Goal: Information Seeking & Learning: Learn about a topic

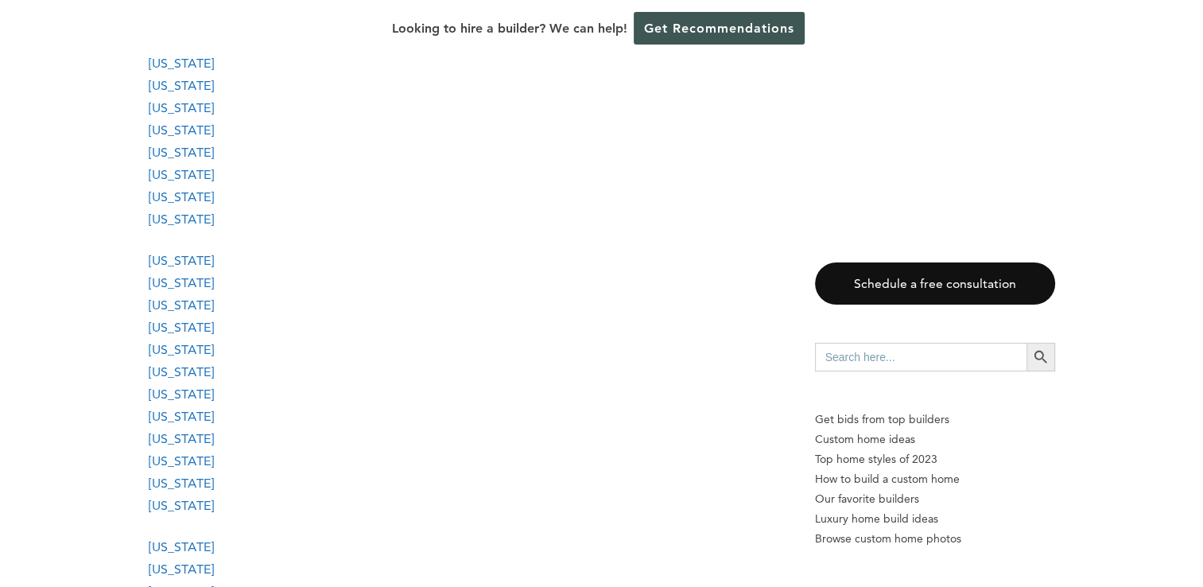
scroll to position [1778, 0]
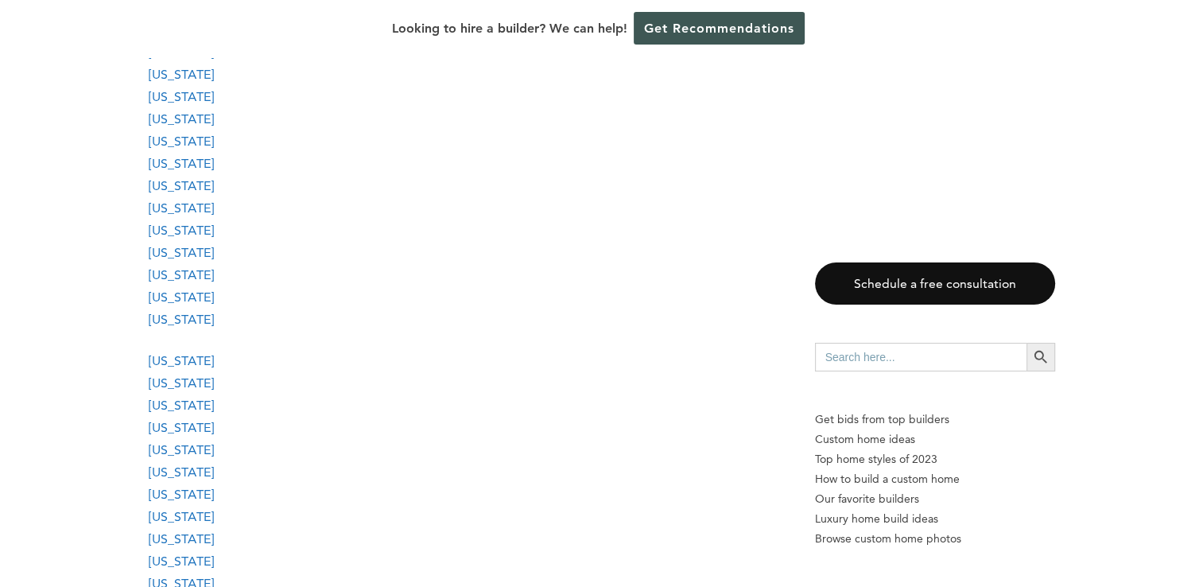
click at [160, 183] on link "[US_STATE]" at bounding box center [181, 185] width 65 height 15
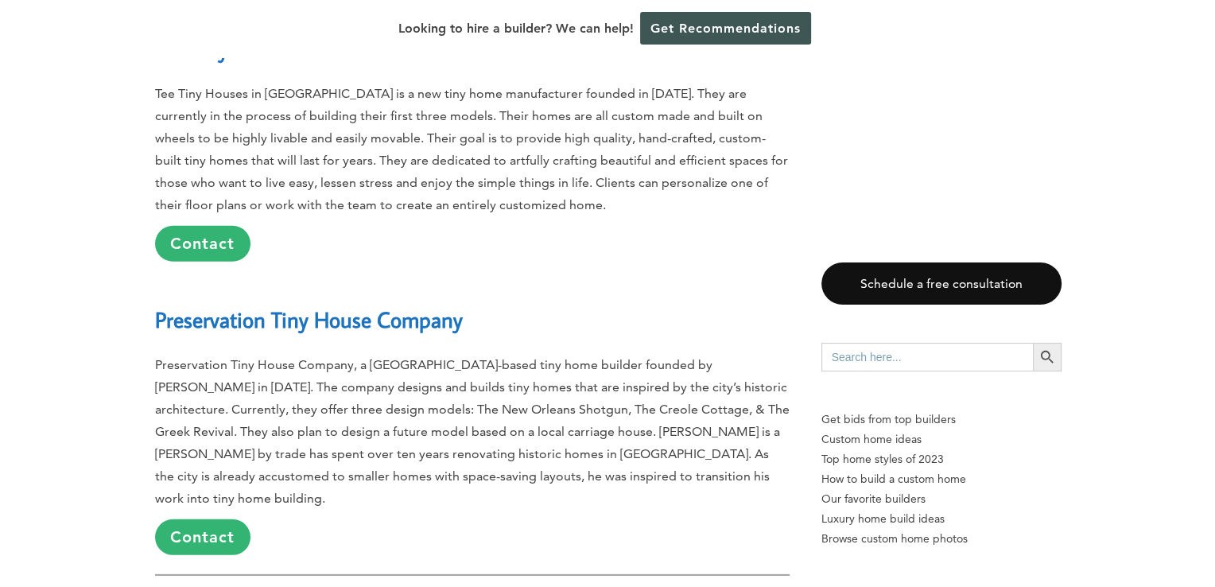
scroll to position [17627, 0]
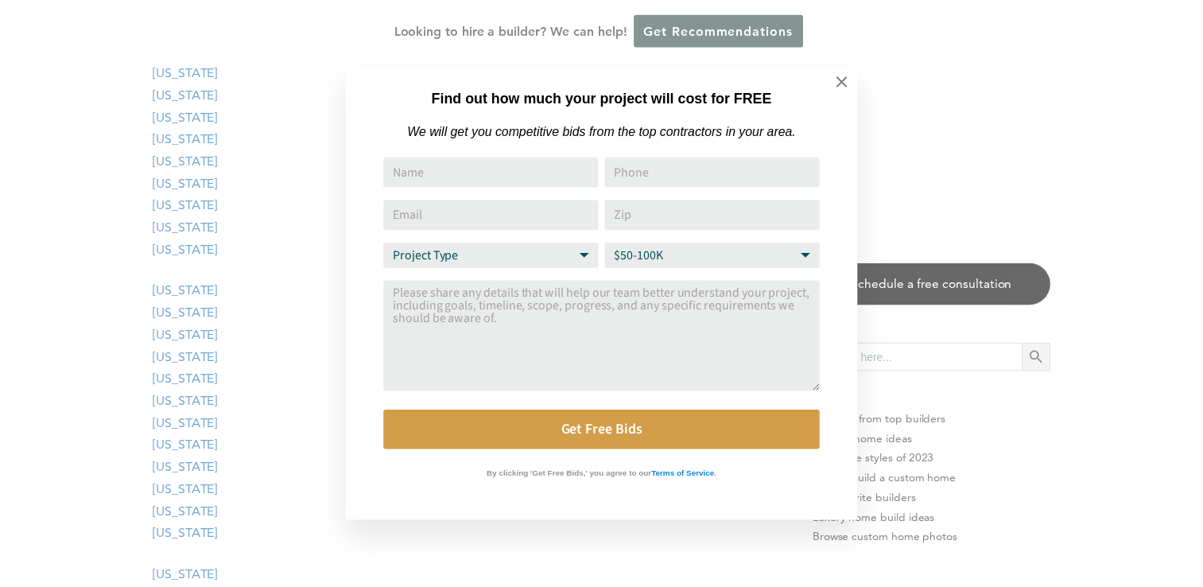
scroll to position [1778, 0]
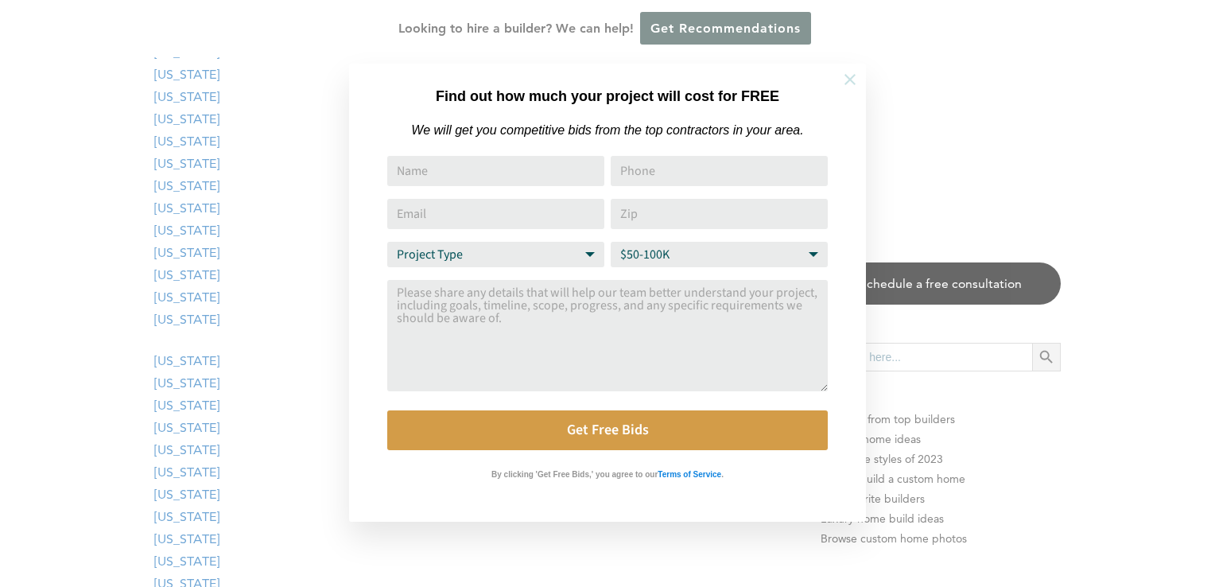
click at [852, 83] on icon at bounding box center [849, 79] width 11 height 11
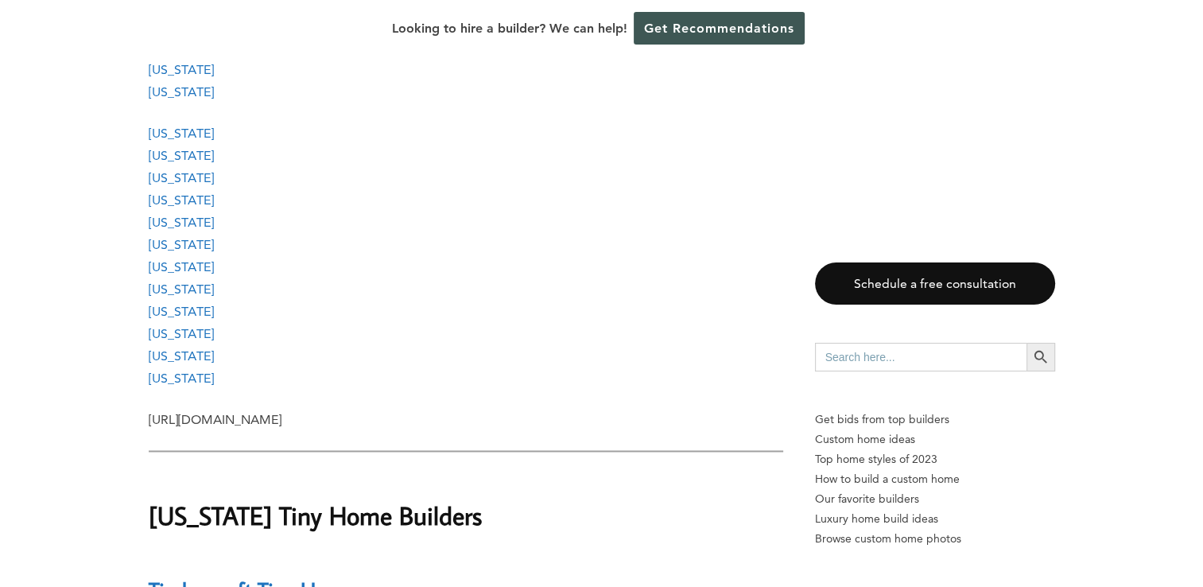
scroll to position [2462, 0]
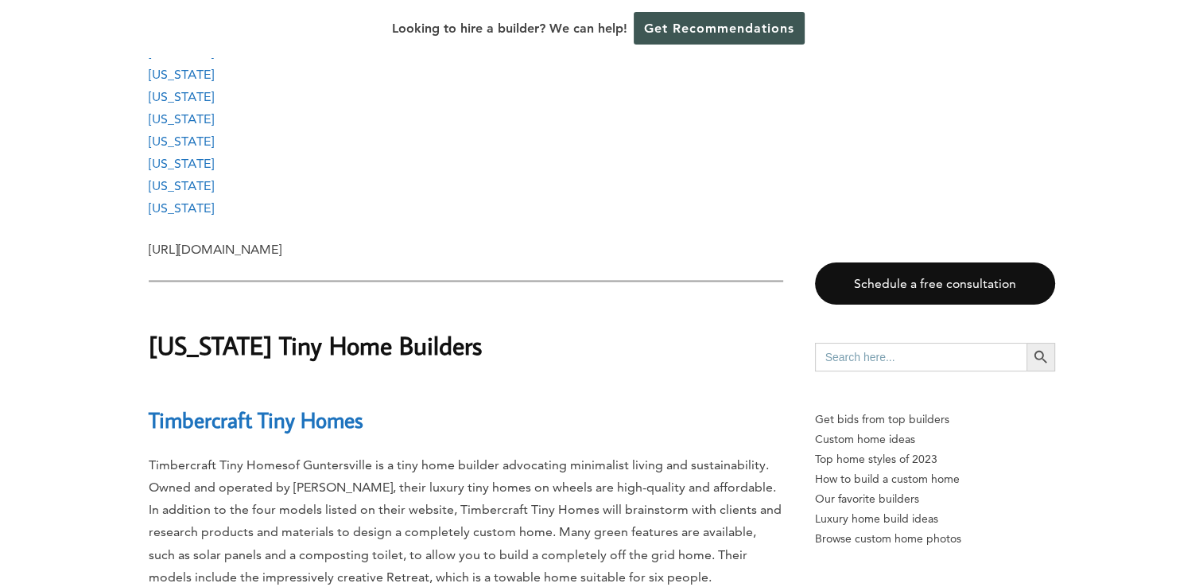
click at [182, 125] on link "[US_STATE]" at bounding box center [181, 118] width 65 height 15
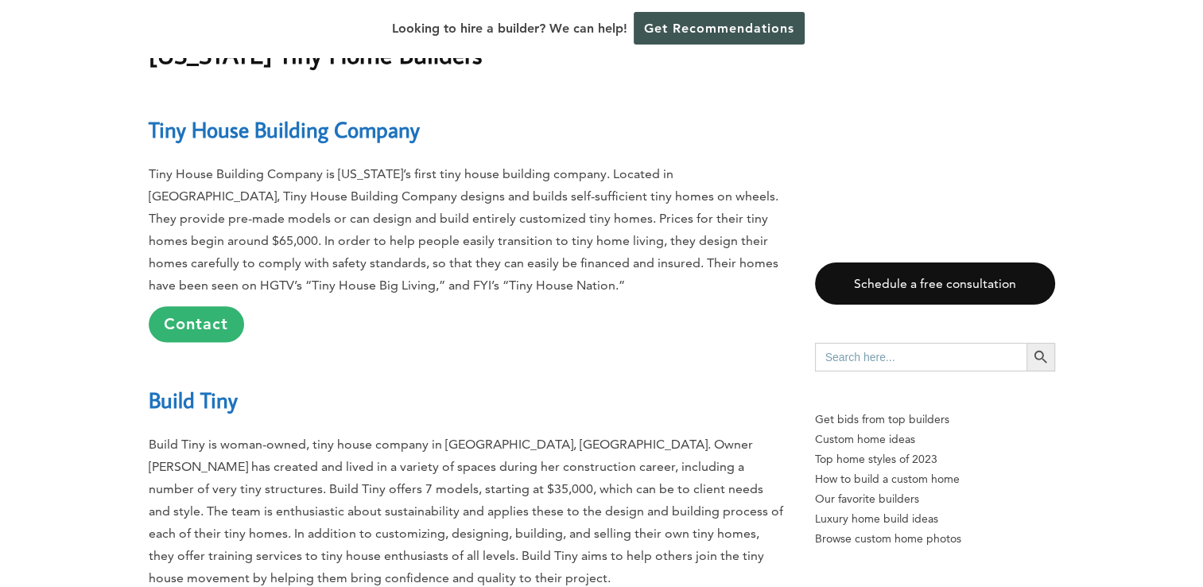
scroll to position [38045, 0]
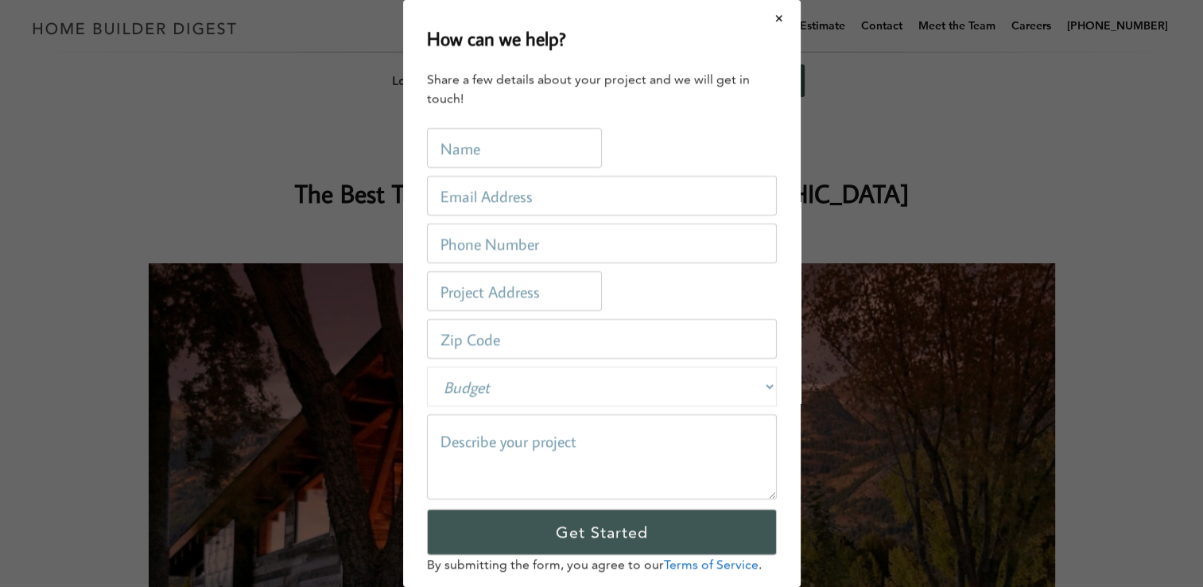
scroll to position [0, 0]
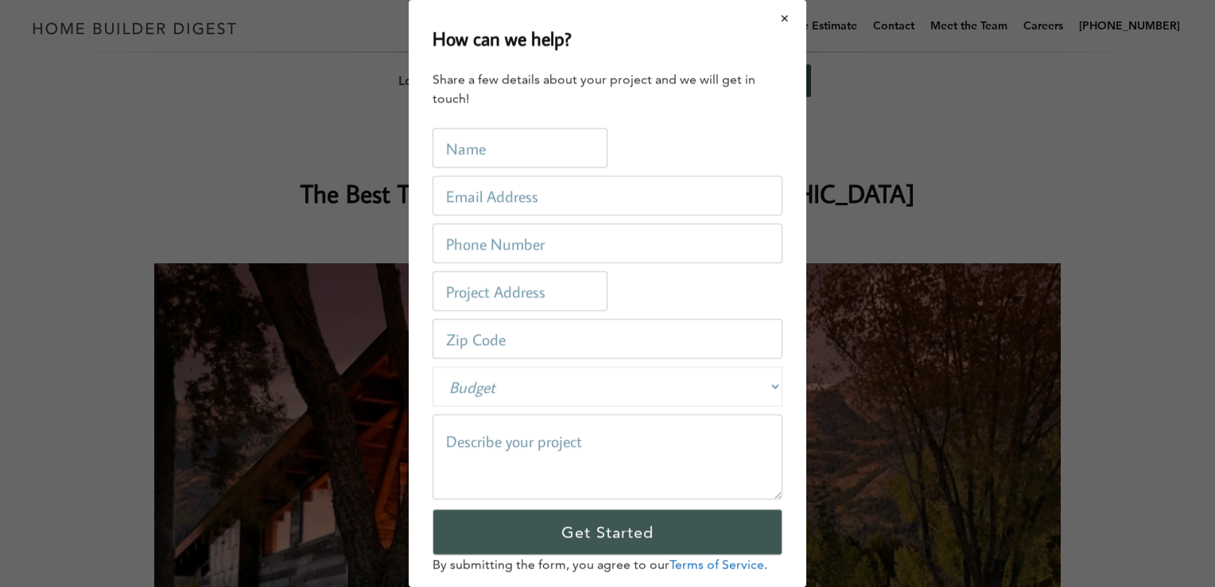
click at [784, 24] on button "Close modal" at bounding box center [785, 18] width 42 height 33
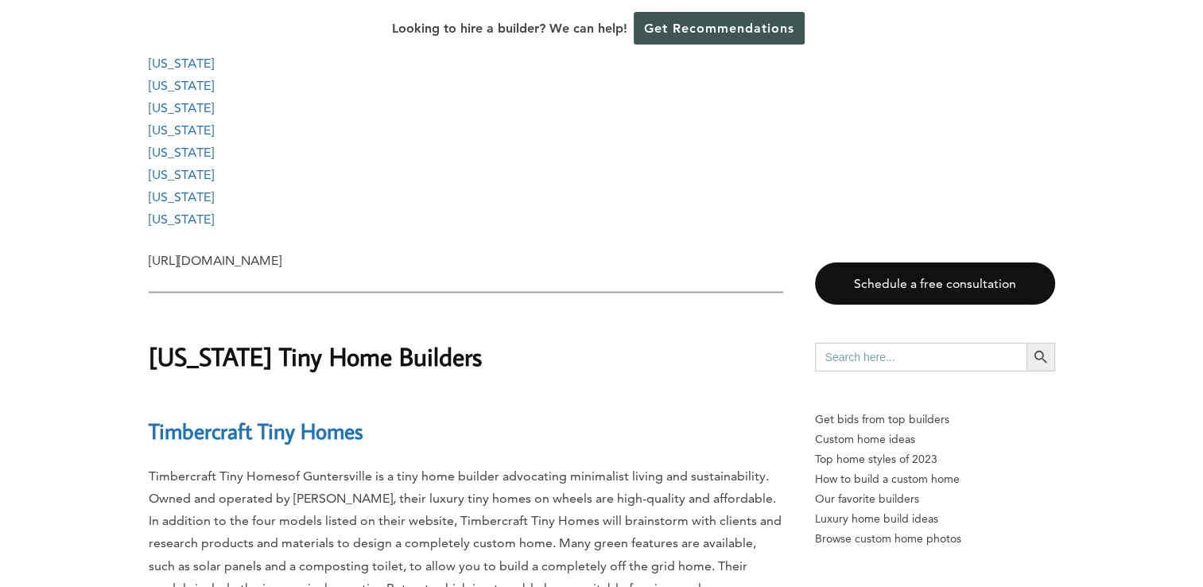
scroll to position [2462, 0]
